Goal: Check status

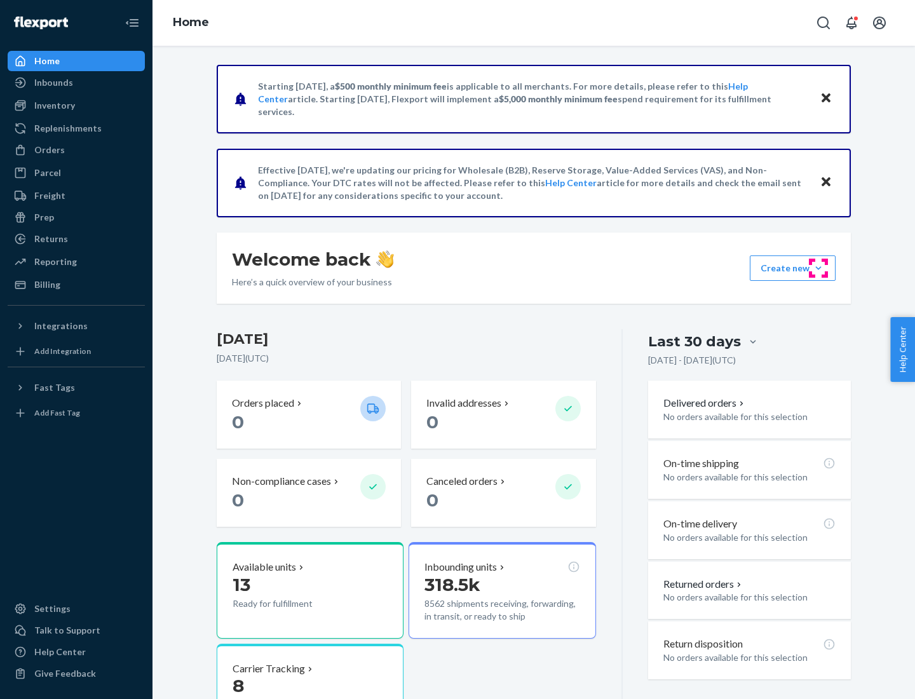
click at [819, 268] on button "Create new Create new inbound Create new order Create new product" at bounding box center [793, 267] width 86 height 25
click at [53, 83] on div "Inbounds" at bounding box center [53, 82] width 39 height 13
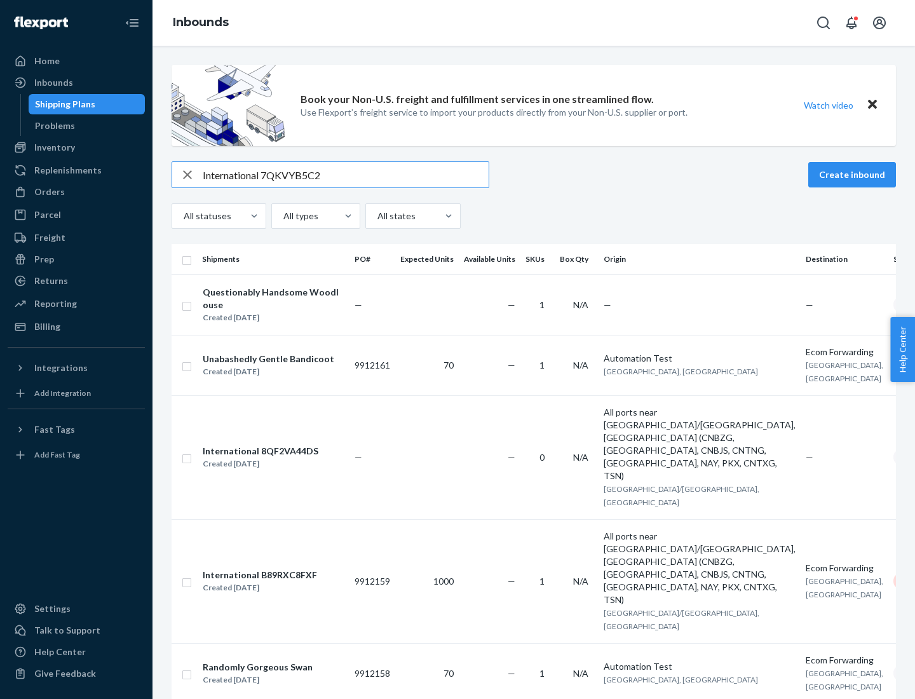
type input "International 7QKVYB5C29"
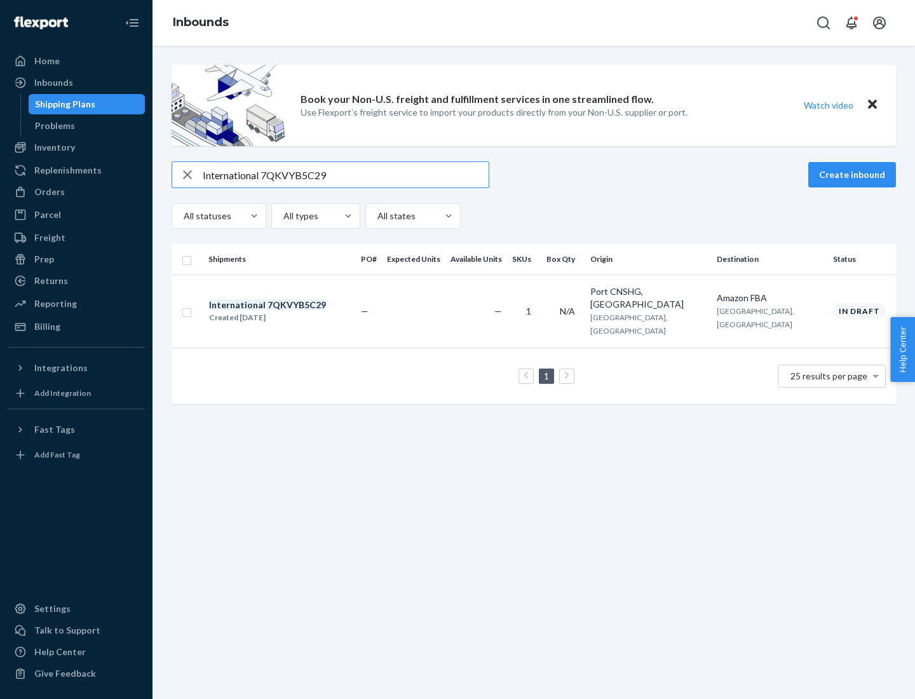
click at [289, 311] on div "Created [DATE]" at bounding box center [267, 317] width 117 height 13
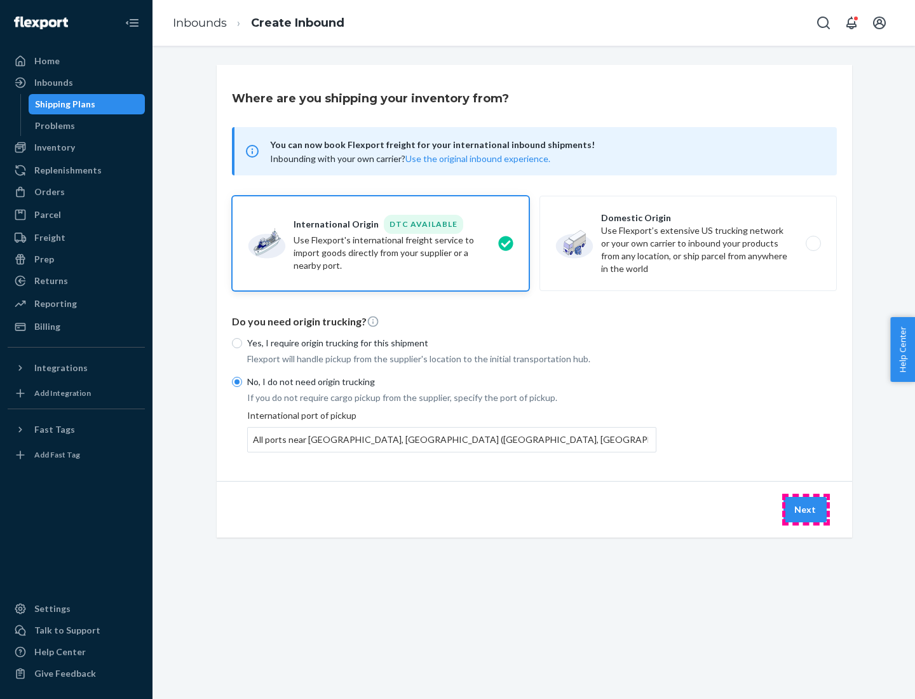
click at [806, 509] on button "Next" at bounding box center [805, 509] width 43 height 25
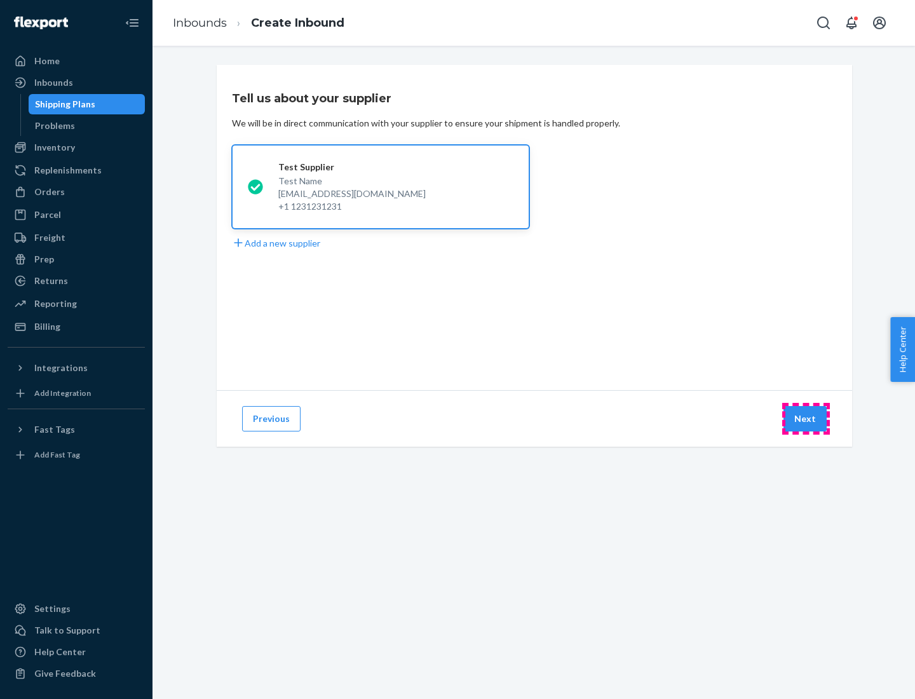
click at [806, 419] on button "Next" at bounding box center [805, 418] width 43 height 25
